Goal: Information Seeking & Learning: Learn about a topic

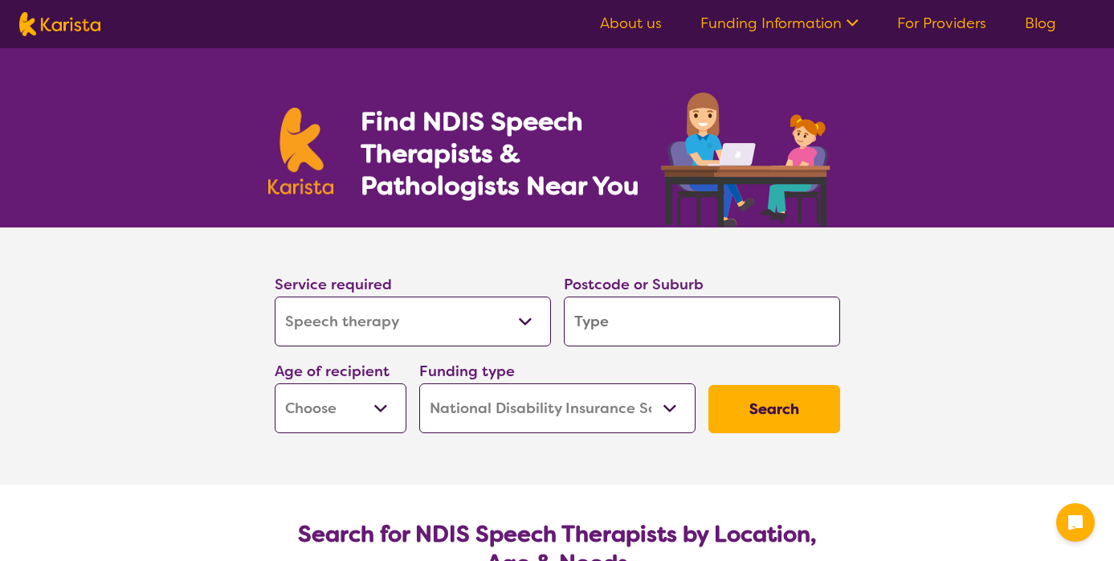
select select "Speech therapy"
select select "NDIS"
select select "Speech therapy"
select select "NDIS"
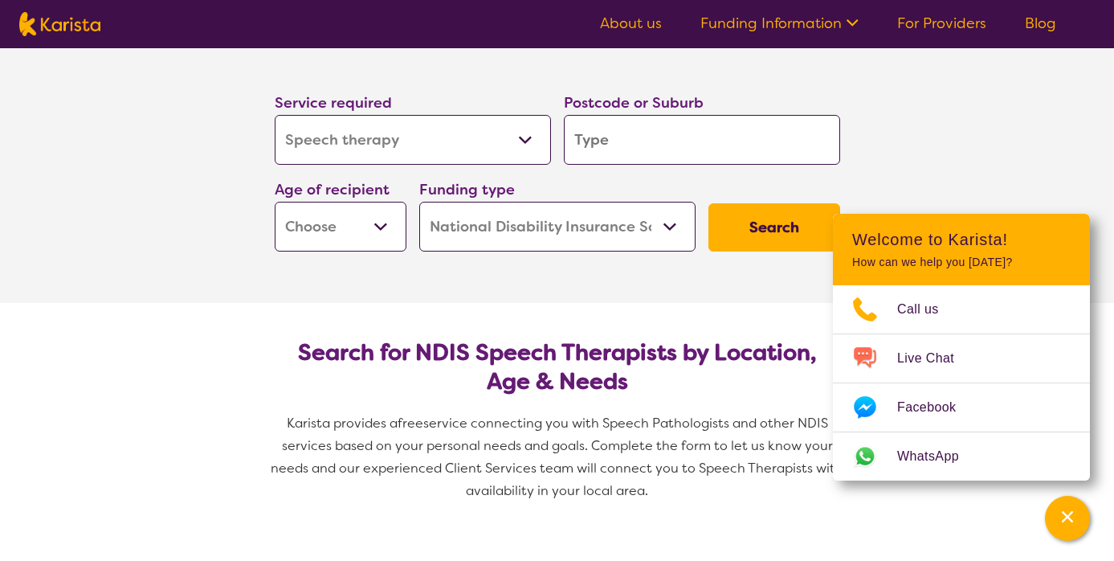
scroll to position [59, 0]
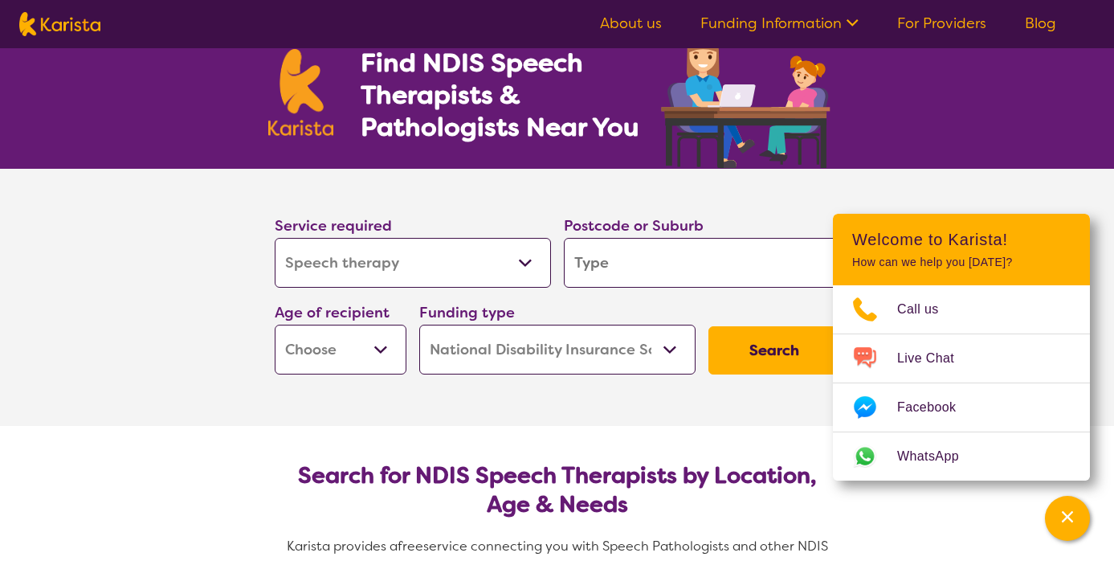
click at [856, 18] on icon at bounding box center [850, 21] width 17 height 17
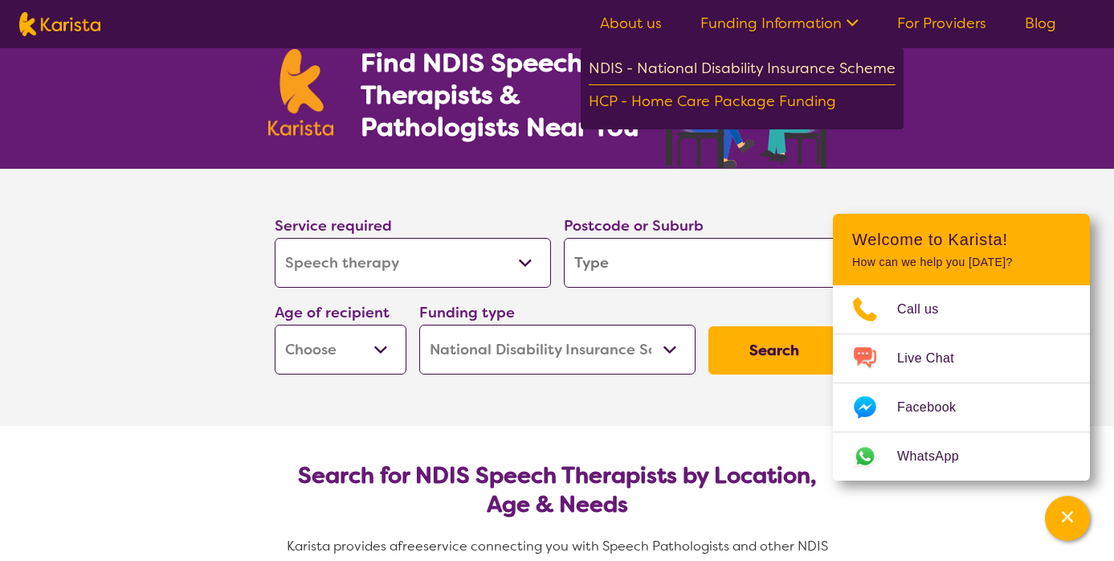
click at [827, 62] on div "NDIS - National Disability Insurance Scheme" at bounding box center [742, 70] width 307 height 29
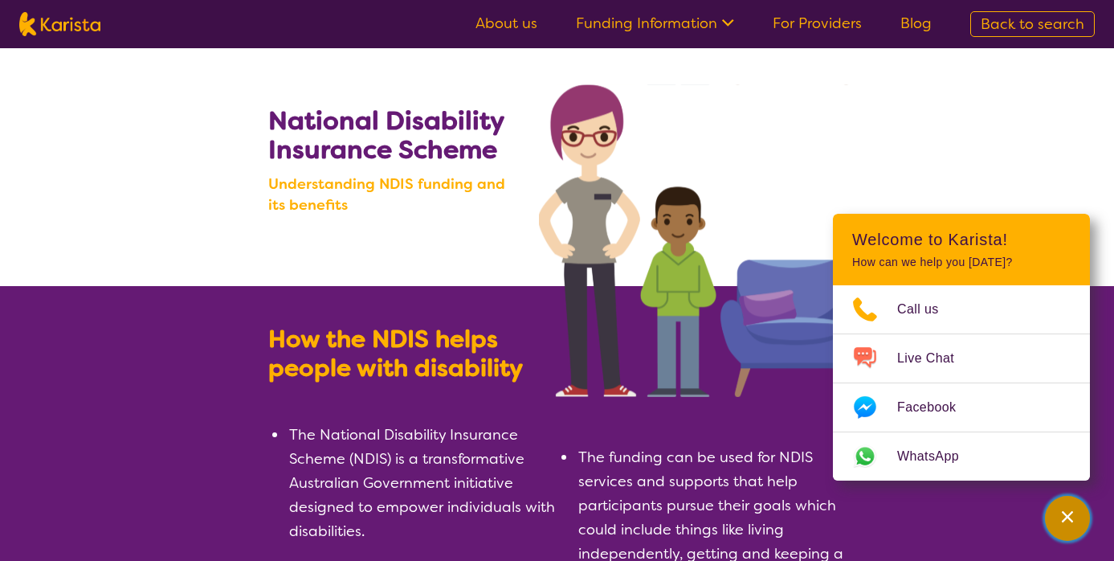
click at [1072, 536] on button "Channel Menu" at bounding box center [1067, 518] width 45 height 45
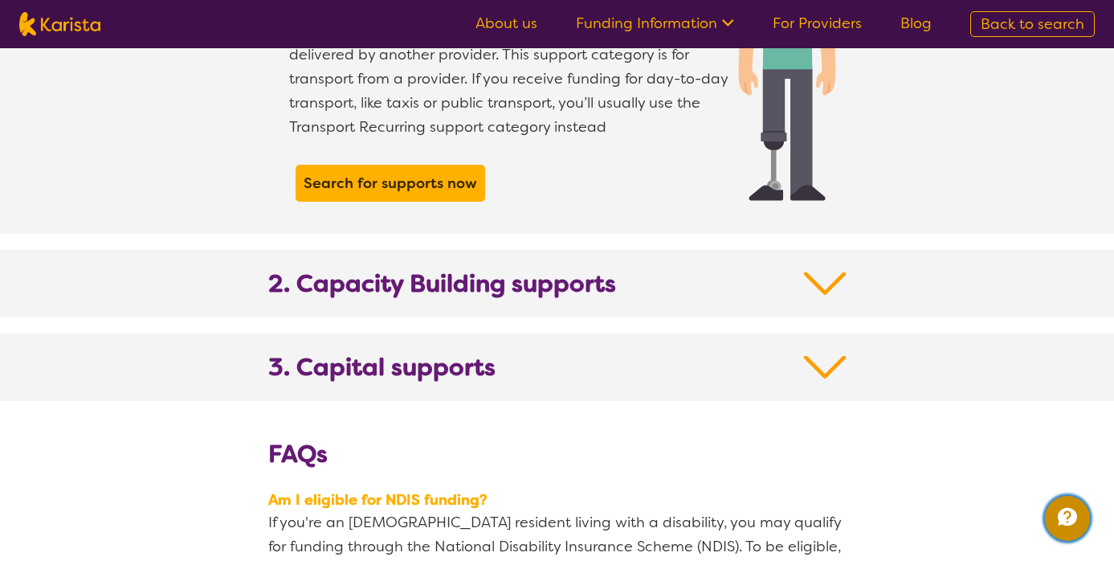
scroll to position [1594, 0]
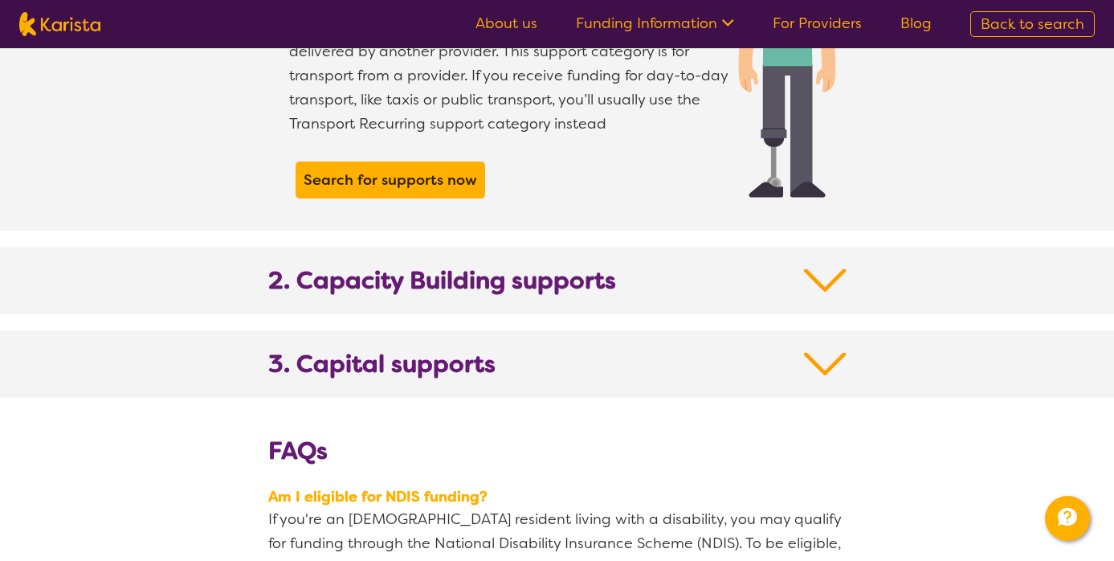
click at [807, 247] on section "2. Capacity Building supports" at bounding box center [557, 280] width 617 height 67
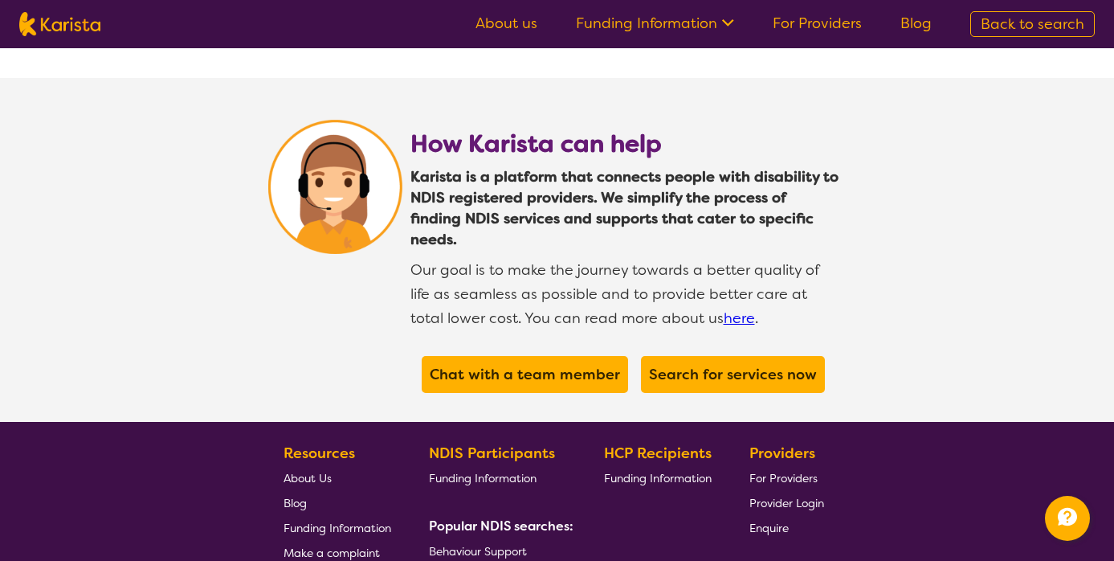
scroll to position [4252, 0]
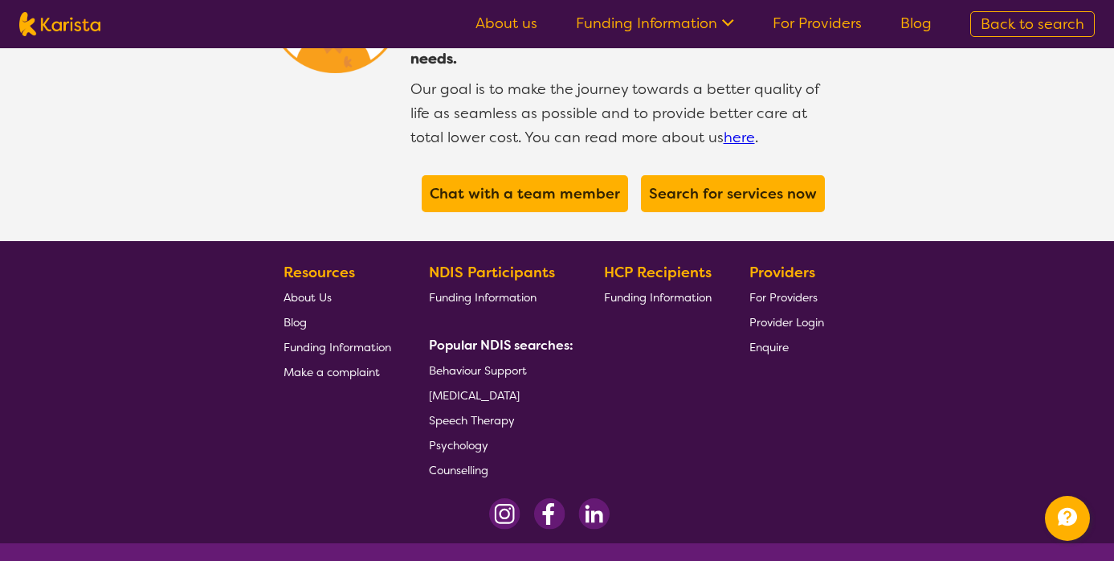
click at [471, 413] on span "Speech Therapy" at bounding box center [472, 420] width 86 height 14
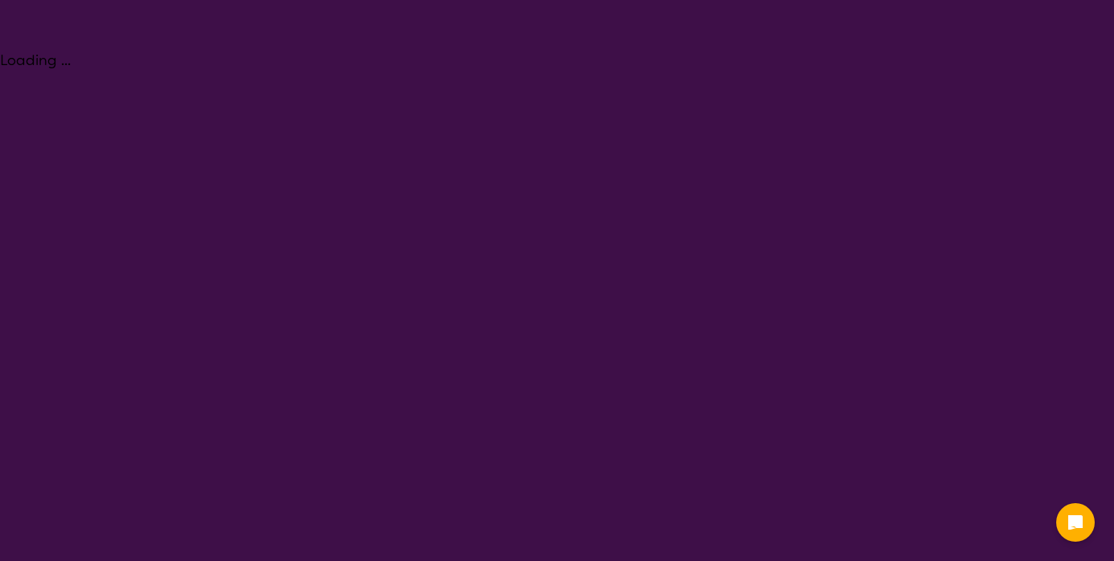
select select "Speech therapy"
select select "NDIS"
select select "Speech therapy"
select select "NDIS"
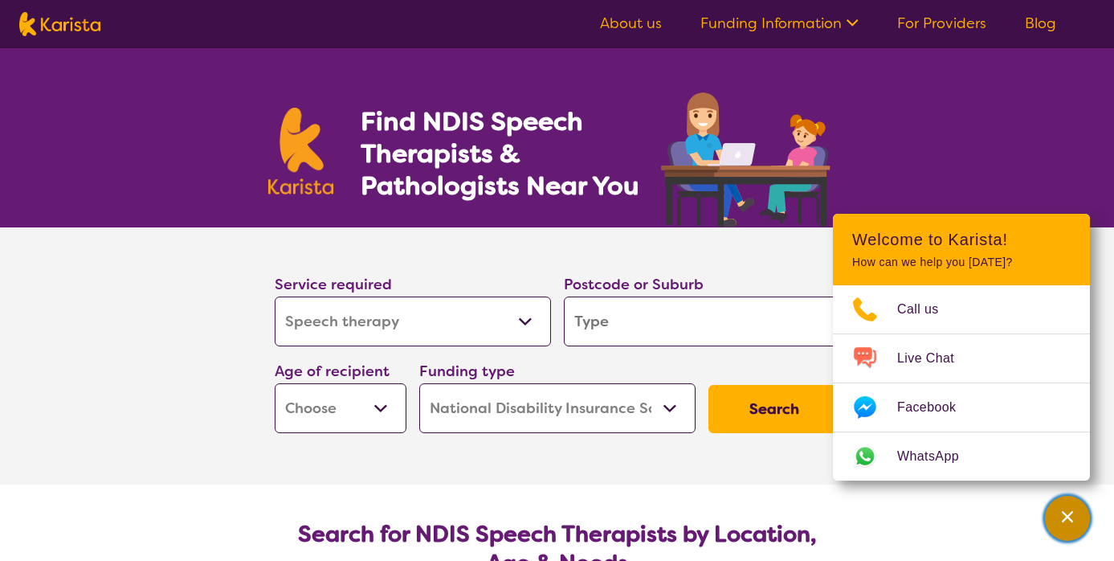
click at [1071, 521] on icon "Channel Menu" at bounding box center [1067, 516] width 11 height 11
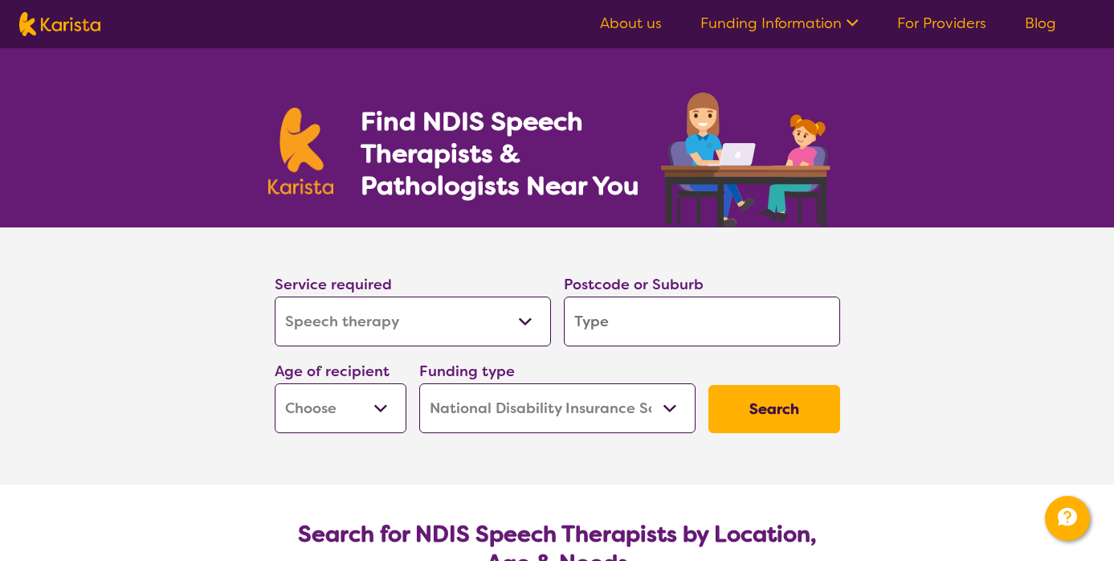
click at [390, 328] on select "Allied Health Assistant Assessment ([MEDICAL_DATA] or [MEDICAL_DATA]) Behaviour…" at bounding box center [413, 321] width 276 height 50
click at [454, 322] on select "Allied Health Assistant Assessment ([MEDICAL_DATA] or [MEDICAL_DATA]) Behaviour…" at bounding box center [413, 321] width 276 height 50
click at [627, 289] on label "Postcode or Suburb" at bounding box center [634, 284] width 140 height 19
click at [624, 316] on input "search" at bounding box center [702, 321] width 276 height 50
type input "3"
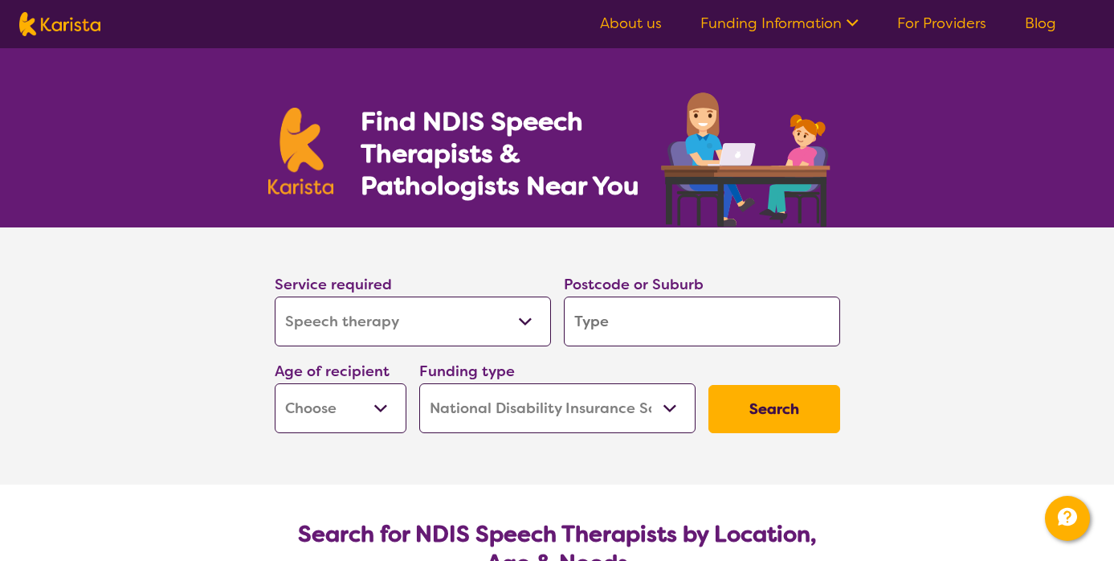
type input "3"
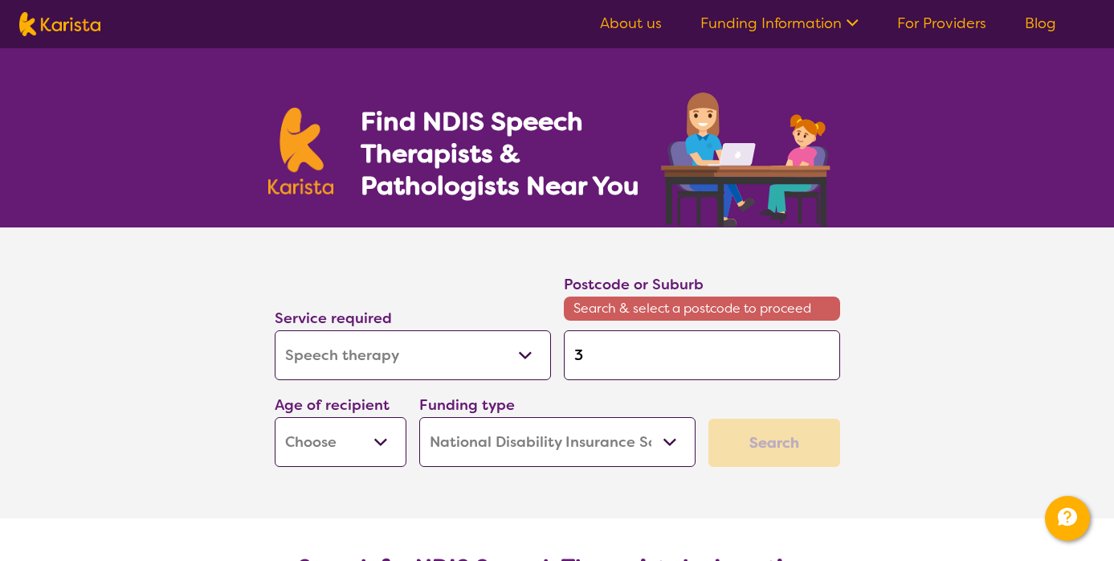
type input "30"
type input "302"
type input "3029"
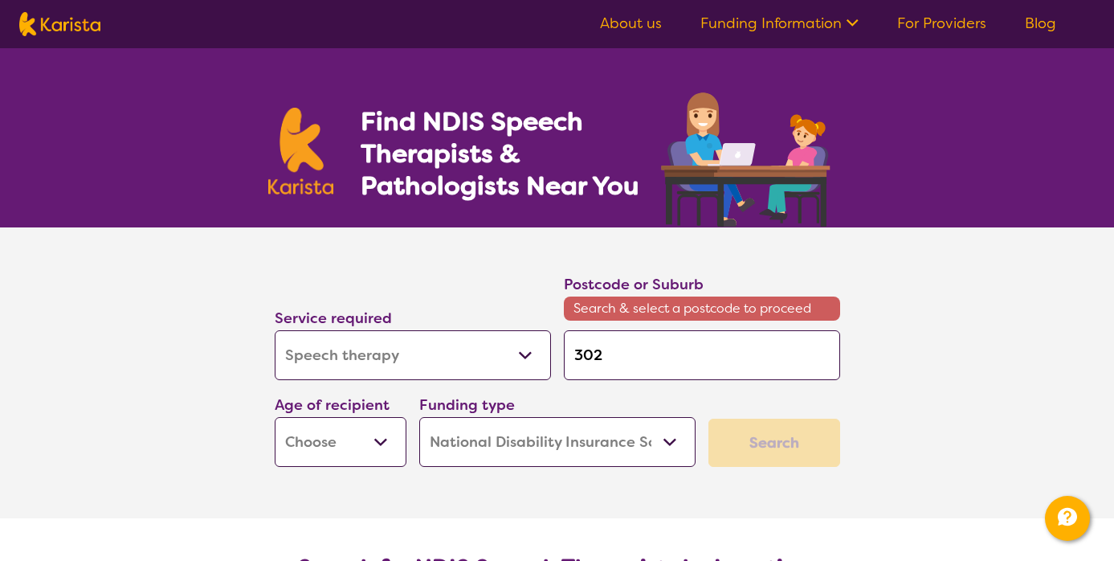
type input "3029"
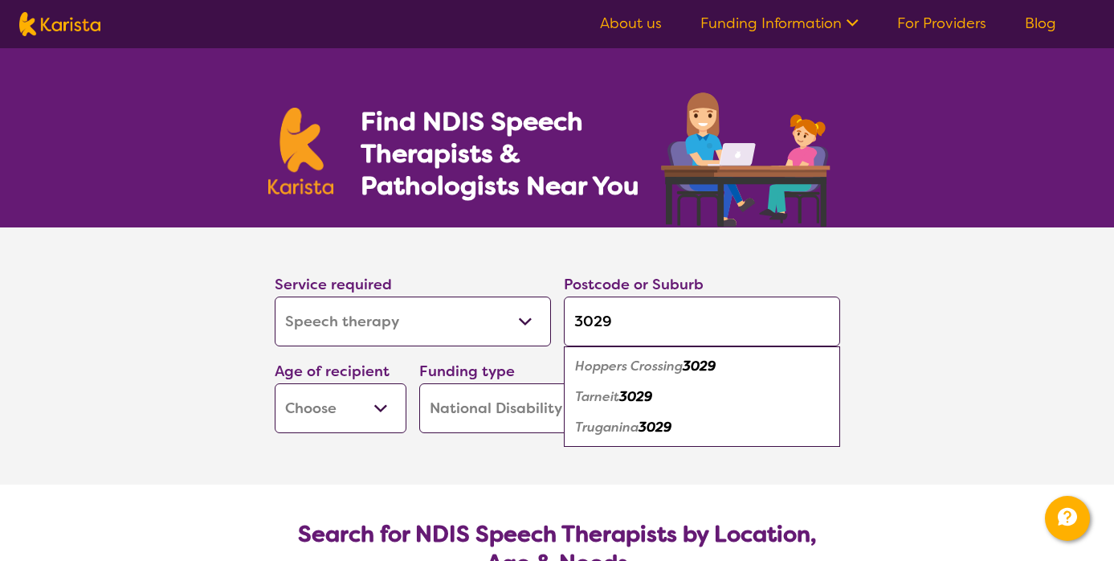
type input "3029"
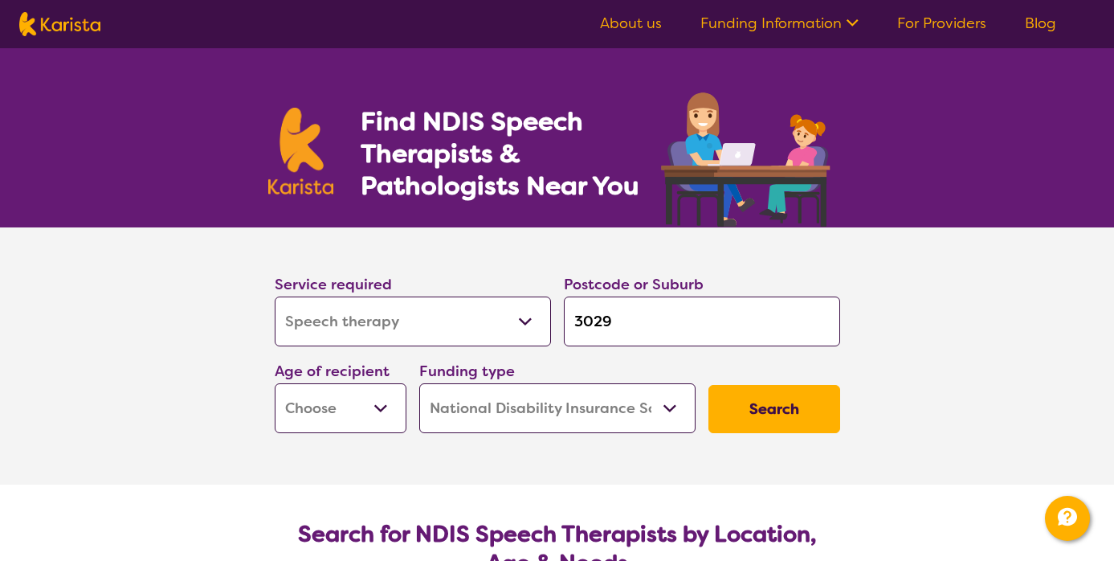
click at [628, 447] on section "Service required Allied Health Assistant Assessment ([MEDICAL_DATA] or [MEDICAL…" at bounding box center [557, 355] width 643 height 257
click at [637, 329] on input "3029" at bounding box center [702, 321] width 276 height 50
click at [375, 398] on select "Early Childhood - 0 to 9 Child - 10 to 11 Adolescent - 12 to 17 Adult - 18 to 6…" at bounding box center [341, 408] width 132 height 50
select select "EC"
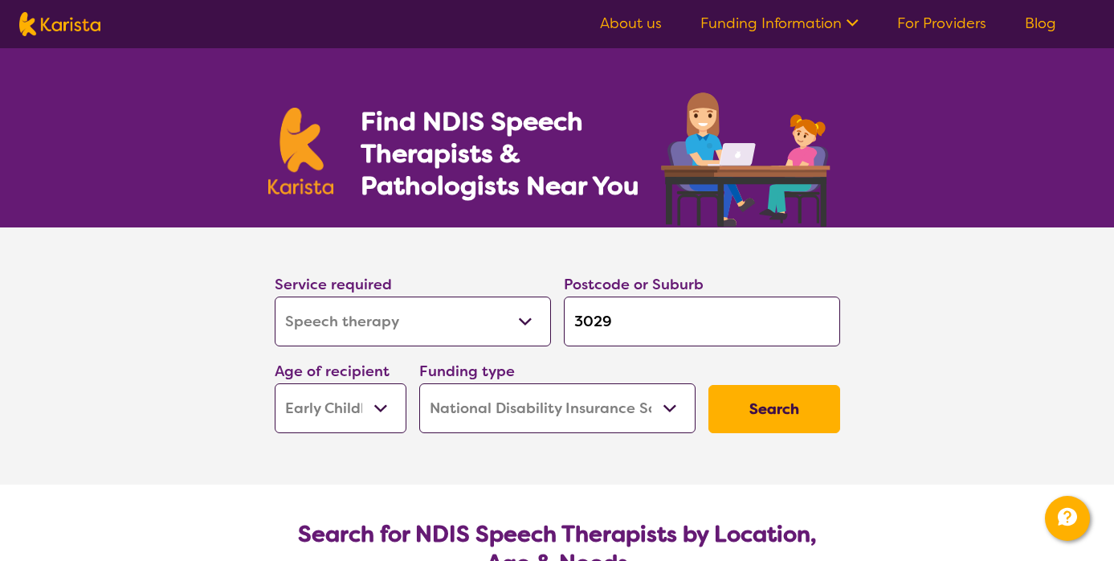
click at [764, 419] on button "Search" at bounding box center [774, 409] width 132 height 48
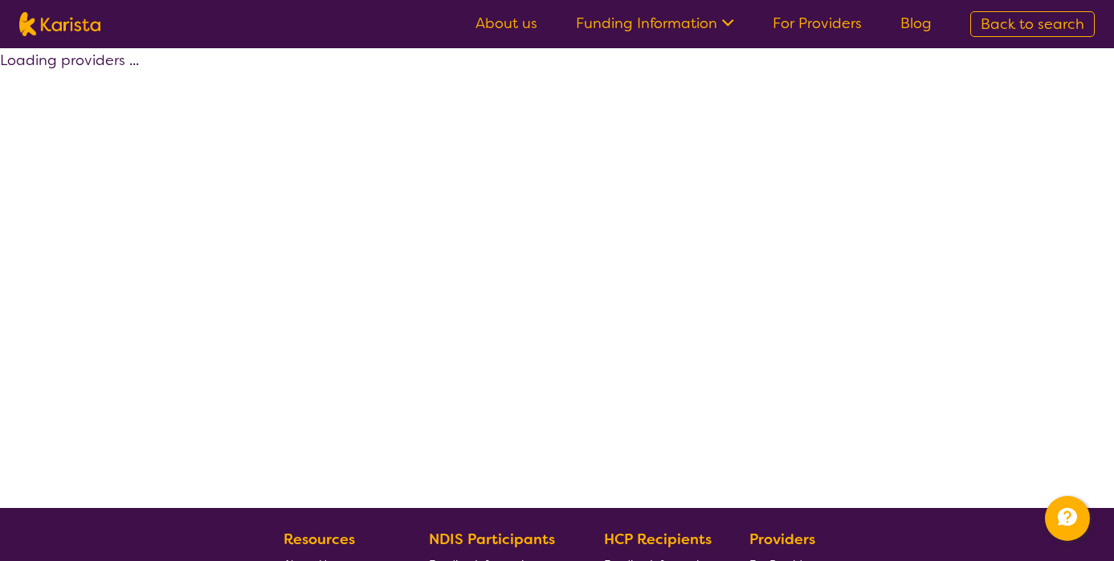
select select "by_score"
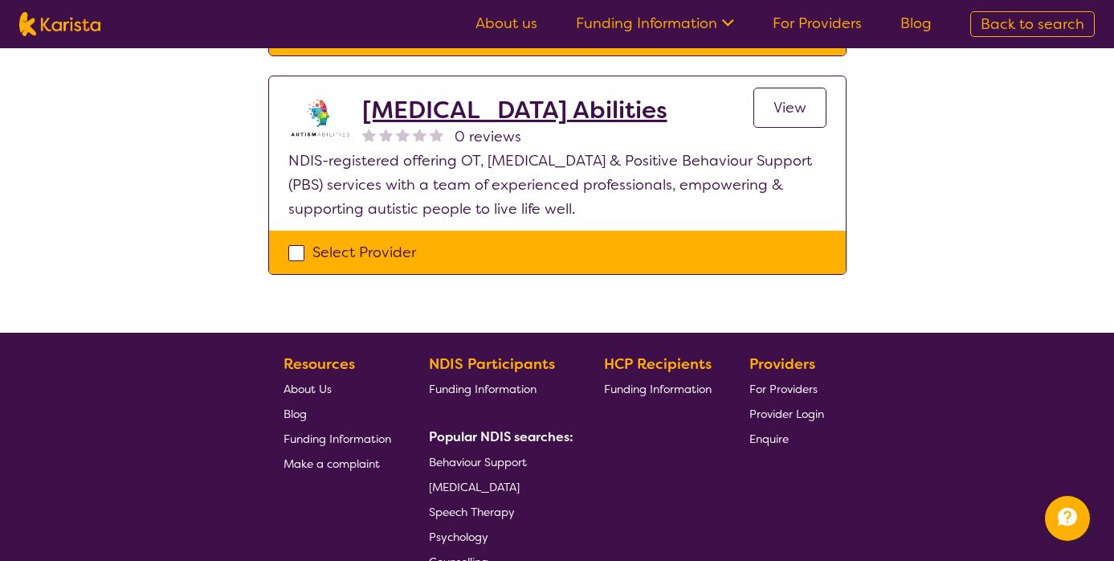
scroll to position [618, 0]
